Goal: Task Accomplishment & Management: Use online tool/utility

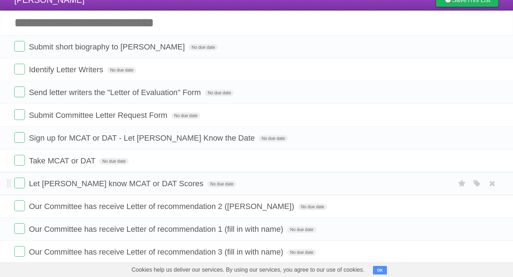
scroll to position [15, 0]
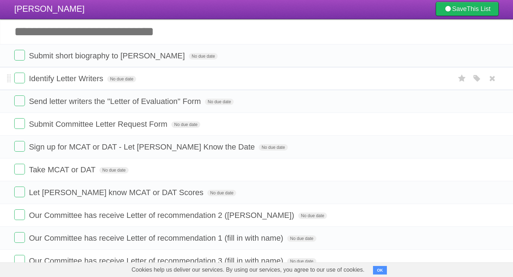
click at [59, 80] on span "Identify Letter Writers" at bounding box center [67, 78] width 76 height 9
click at [21, 80] on label at bounding box center [19, 78] width 11 height 11
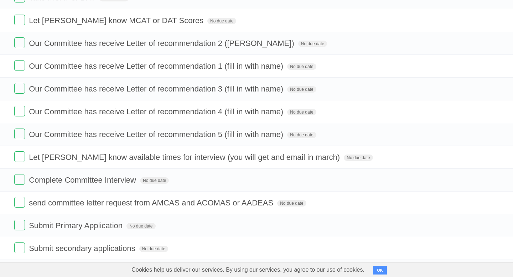
scroll to position [225, 0]
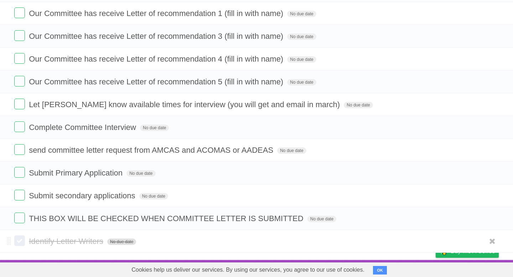
click at [113, 243] on span "No due date" at bounding box center [121, 242] width 29 height 6
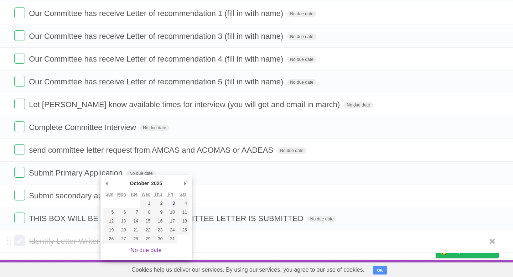
click at [113, 244] on div "No due date" at bounding box center [146, 251] width 86 height 14
click at [60, 248] on li "Identify Letter Writers No due date White Red Blue Green Purple Orange" at bounding box center [256, 241] width 513 height 23
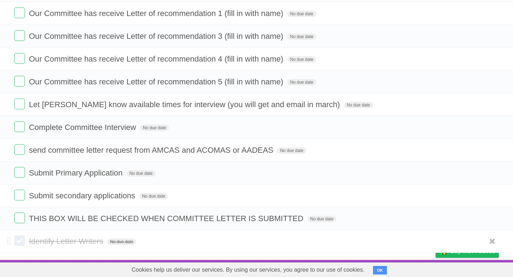
click at [16, 240] on label at bounding box center [19, 240] width 11 height 11
click at [8, 240] on span at bounding box center [9, 241] width 4 height 9
click at [131, 241] on form "Identify Letter Writers No due date White Red Blue Green Purple Orange" at bounding box center [256, 241] width 485 height 12
click at [436, 244] on form "Identify Letter Writers No due date White Red Blue Green Purple Orange" at bounding box center [256, 241] width 485 height 12
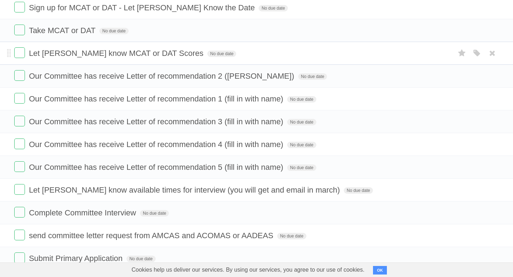
scroll to position [225, 0]
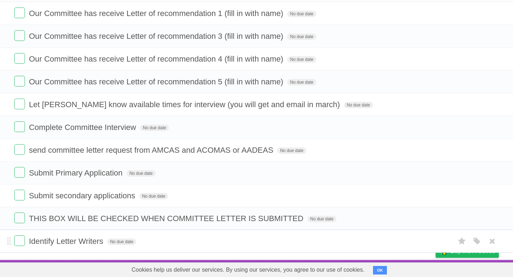
click at [72, 242] on span "Identify Letter Writers" at bounding box center [67, 241] width 76 height 9
click at [204, 247] on li "Identify Letter Writers No due date White Red Blue Green Purple Orange" at bounding box center [256, 241] width 513 height 23
click at [125, 242] on span "No due date" at bounding box center [121, 242] width 29 height 6
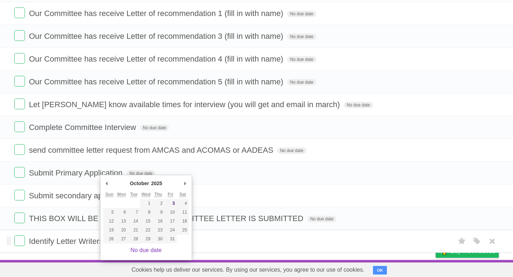
click at [237, 244] on form "Identify Letter Writers No due date White Red Blue Green Purple Orange" at bounding box center [256, 241] width 485 height 12
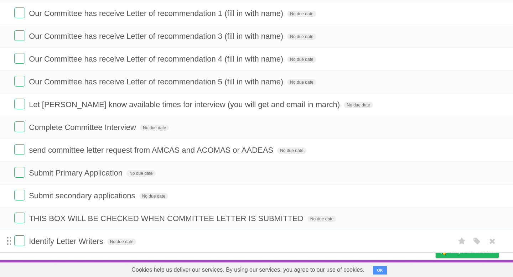
click at [7, 242] on span at bounding box center [9, 241] width 4 height 9
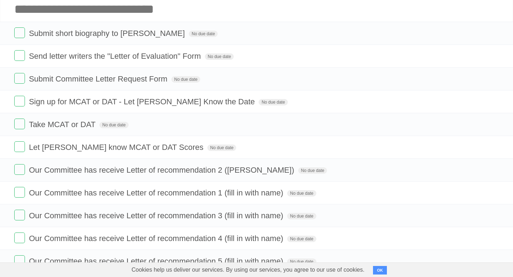
scroll to position [0, 0]
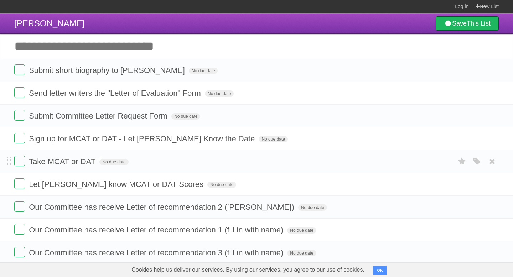
click at [68, 166] on span "Take MCAT or DAT" at bounding box center [63, 161] width 68 height 9
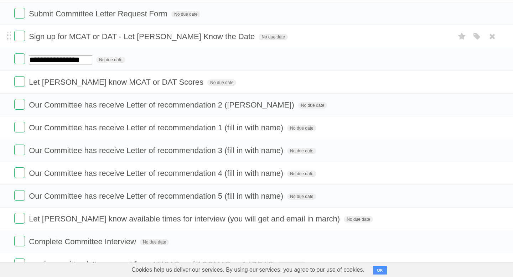
scroll to position [225, 0]
